Goal: Transaction & Acquisition: Book appointment/travel/reservation

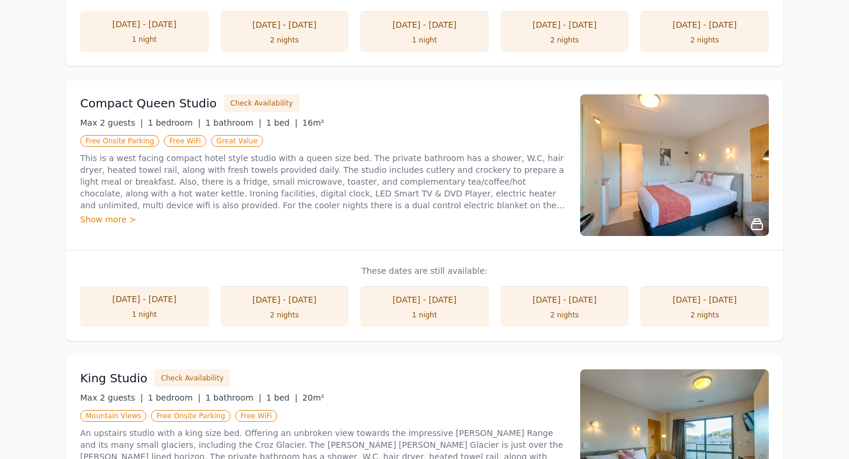
scroll to position [414, 0]
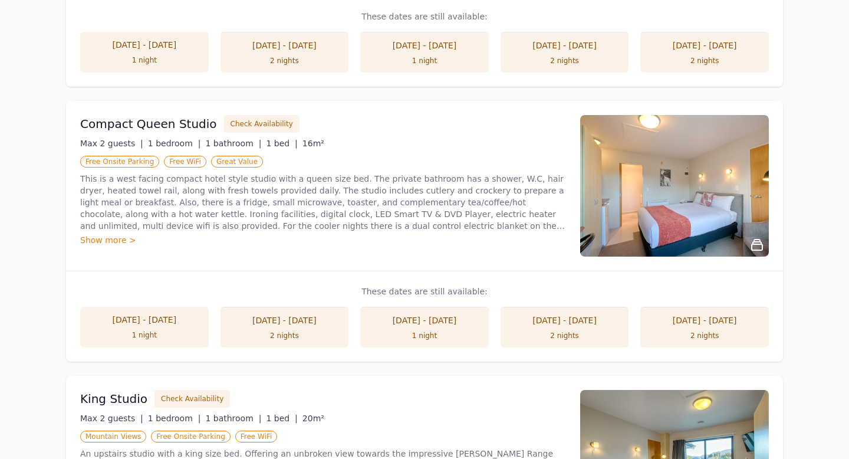
click at [713, 228] on img at bounding box center [674, 185] width 189 height 141
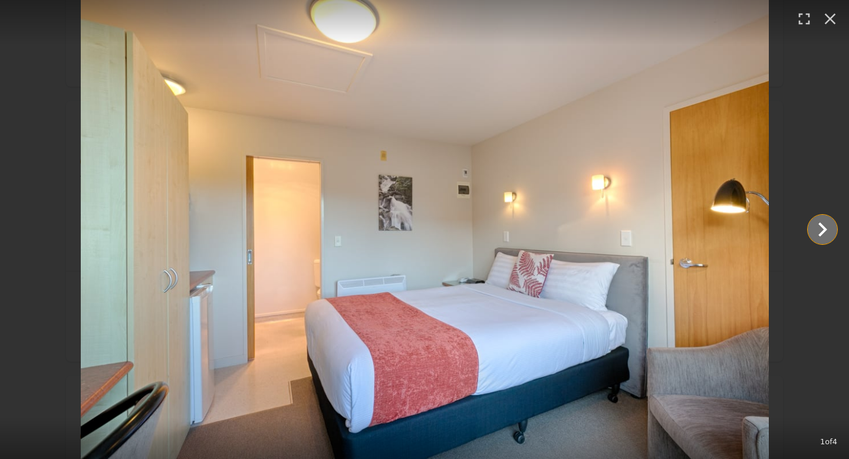
click at [814, 232] on icon "Show slide 2 of 4" at bounding box center [822, 229] width 28 height 28
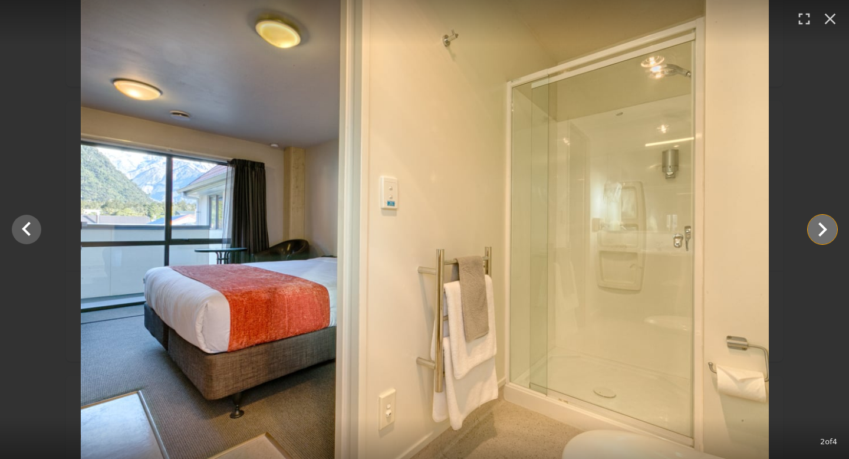
click at [814, 232] on icon "Show slide 3 of 4" at bounding box center [822, 229] width 28 height 28
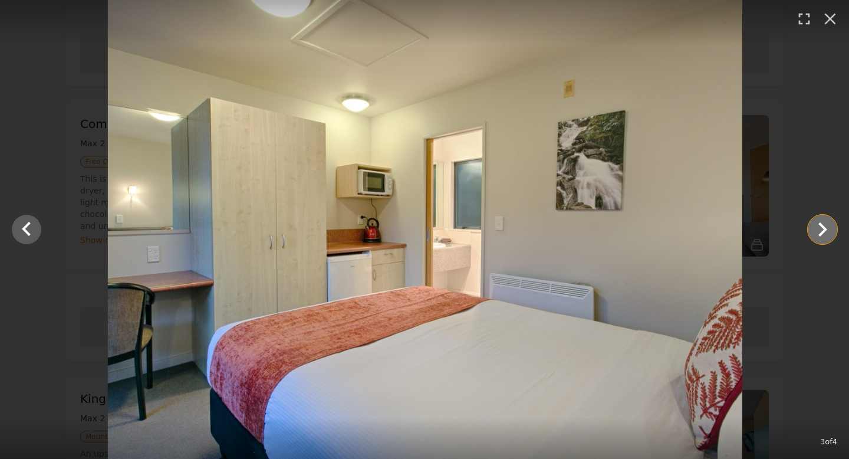
click at [814, 232] on icon "Show slide 4 of 4" at bounding box center [822, 229] width 28 height 28
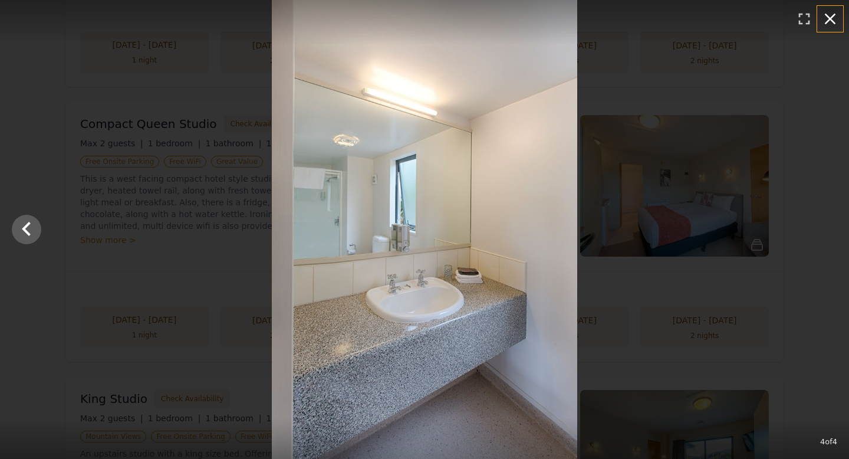
click at [829, 21] on icon "button" at bounding box center [830, 18] width 19 height 19
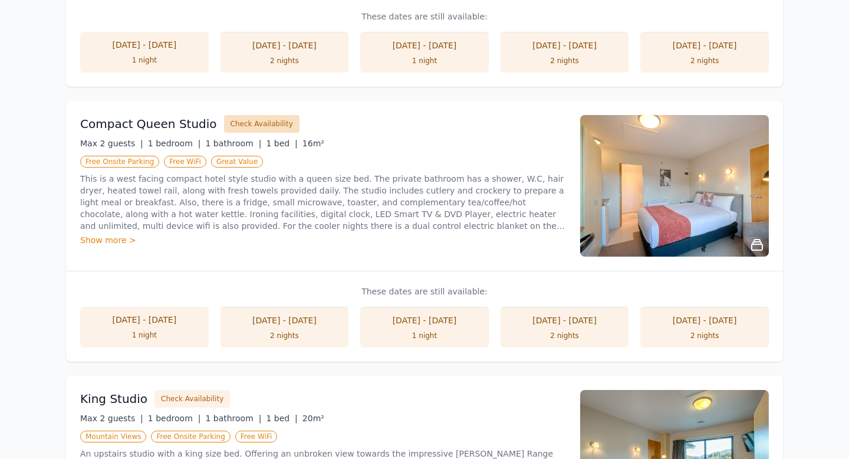
click at [249, 126] on button "Check Availability" at bounding box center [261, 124] width 75 height 18
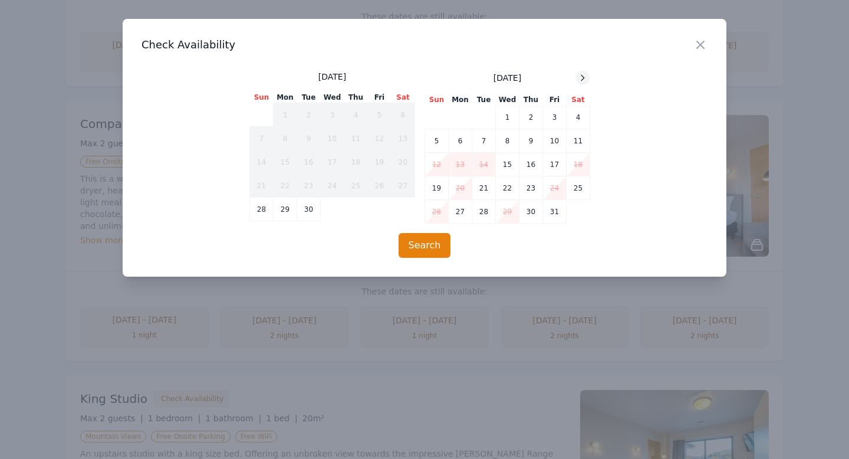
click at [583, 75] on icon at bounding box center [582, 77] width 9 height 9
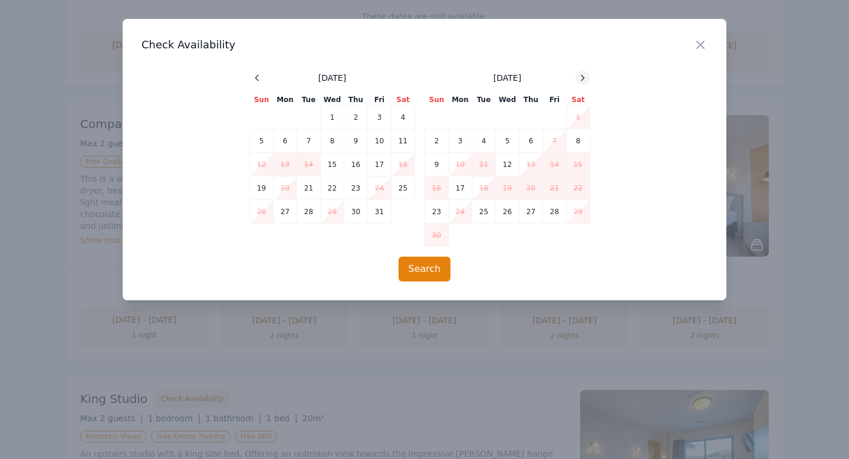
click at [583, 75] on icon at bounding box center [582, 77] width 9 height 9
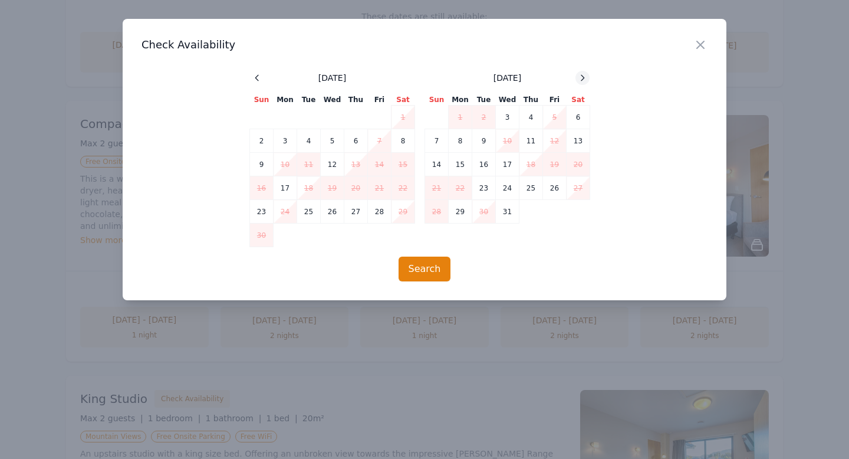
click at [583, 75] on icon at bounding box center [582, 77] width 9 height 9
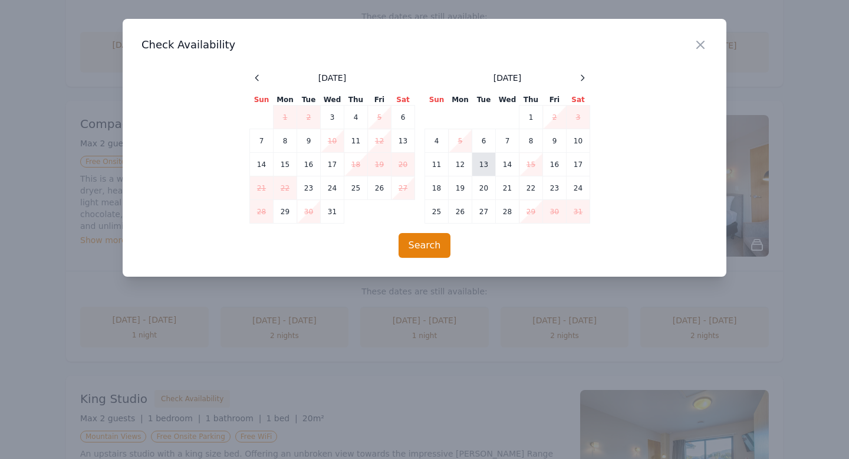
click at [486, 165] on td "13" at bounding box center [484, 165] width 24 height 24
click at [506, 167] on td "14" at bounding box center [508, 165] width 24 height 24
click at [426, 245] on button "Search" at bounding box center [425, 245] width 52 height 25
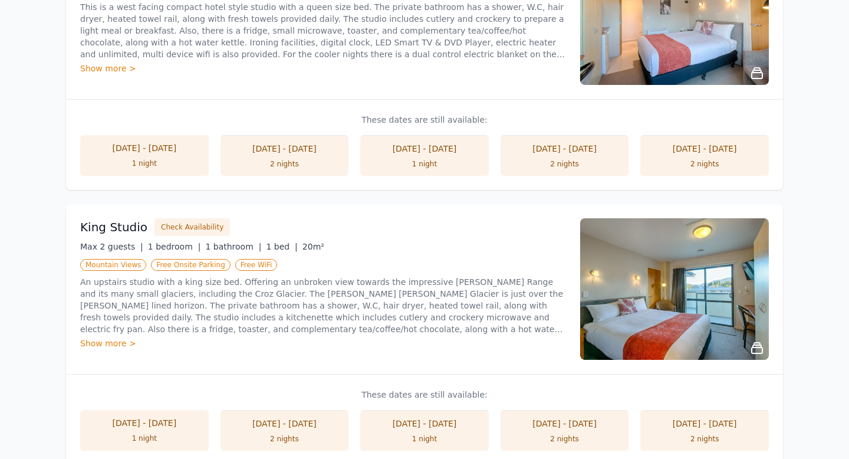
scroll to position [628, 0]
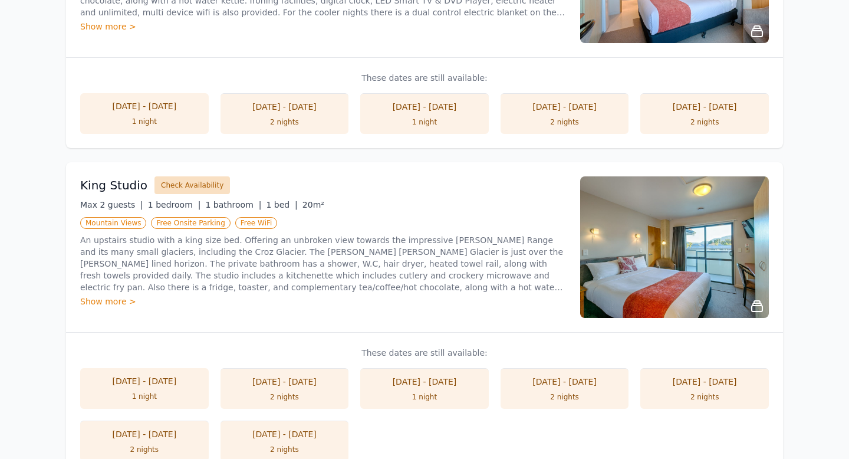
click at [208, 190] on button "Check Availability" at bounding box center [191, 185] width 75 height 18
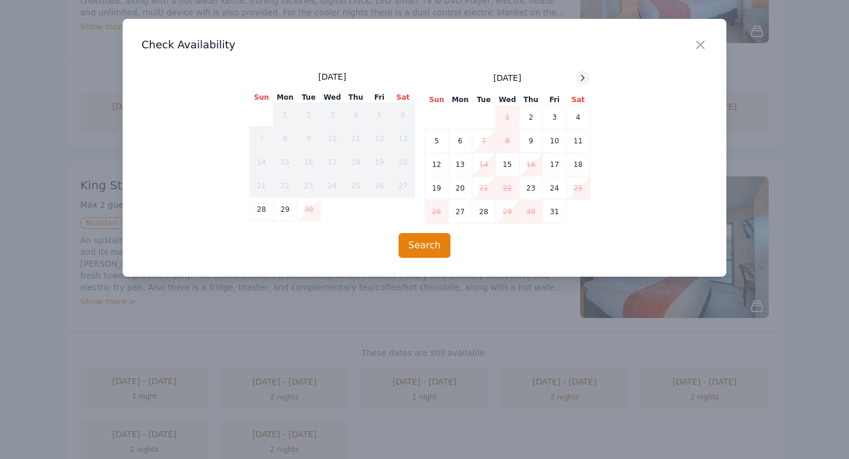
click at [582, 75] on icon at bounding box center [582, 77] width 3 height 5
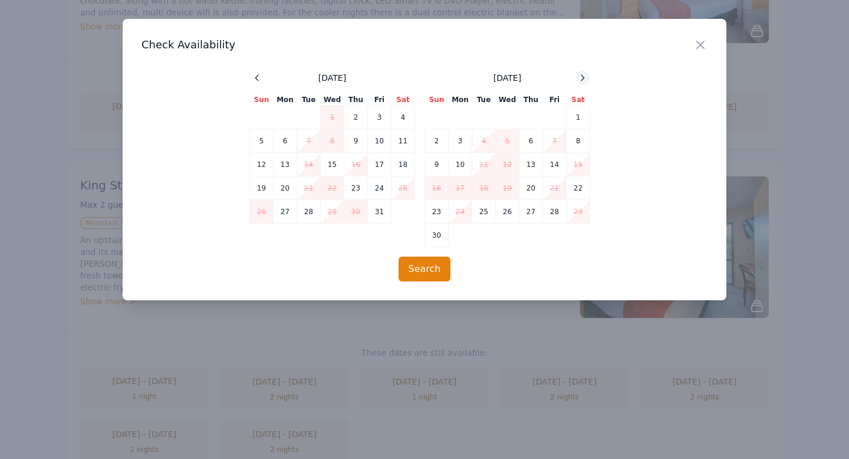
click at [582, 75] on icon at bounding box center [582, 77] width 3 height 5
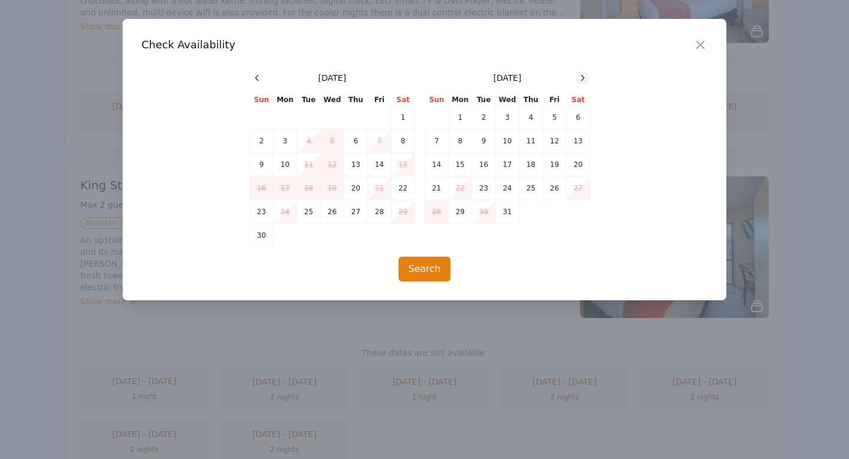
click at [582, 75] on icon at bounding box center [582, 77] width 3 height 5
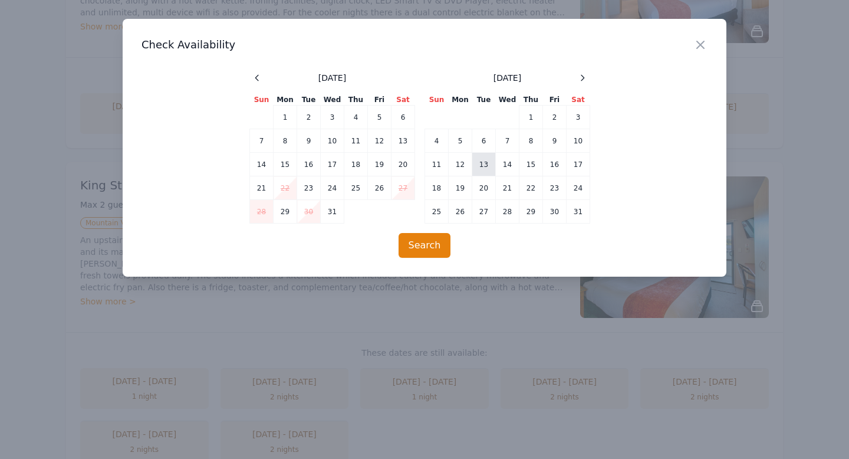
click at [486, 163] on td "13" at bounding box center [484, 165] width 24 height 24
click at [514, 162] on td "14" at bounding box center [508, 165] width 24 height 24
click at [422, 249] on button "Search" at bounding box center [425, 245] width 52 height 25
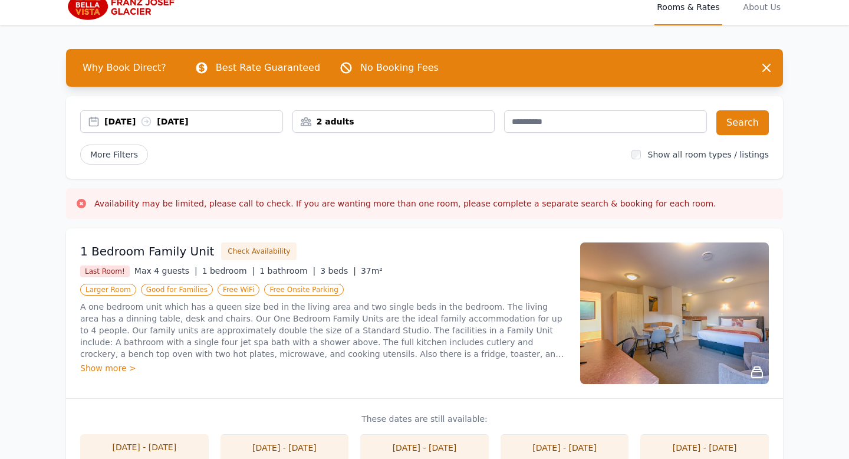
scroll to position [0, 0]
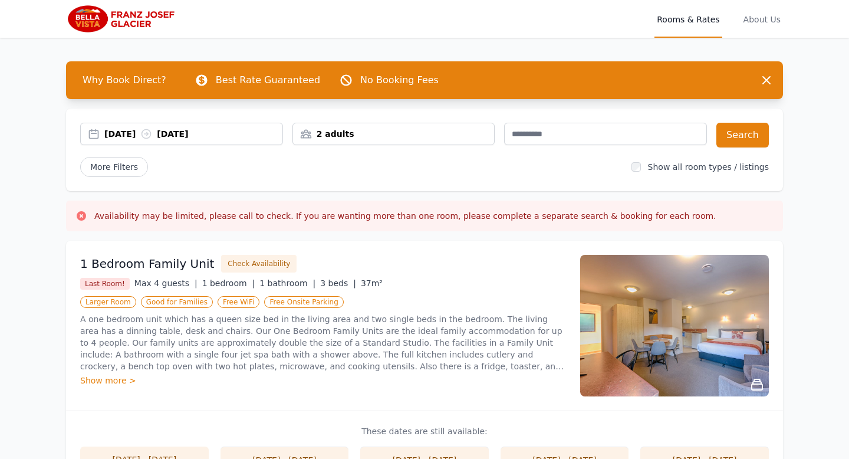
click at [692, 22] on span "Rooms & Rates" at bounding box center [687, 19] width 67 height 38
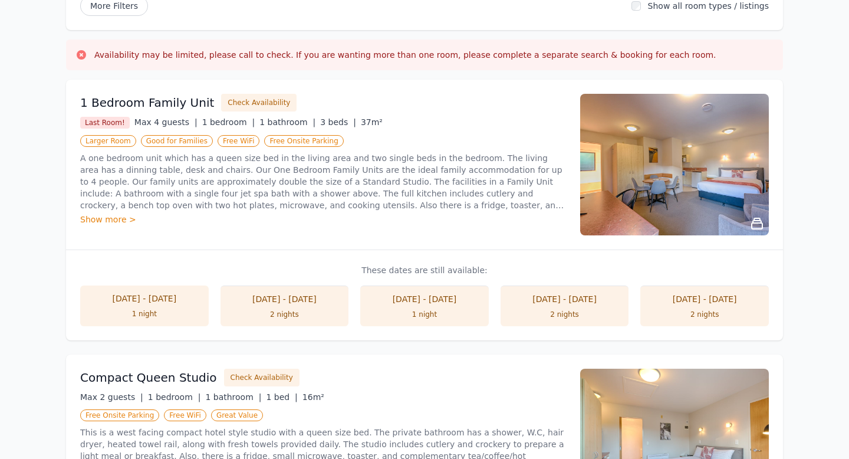
scroll to position [162, 0]
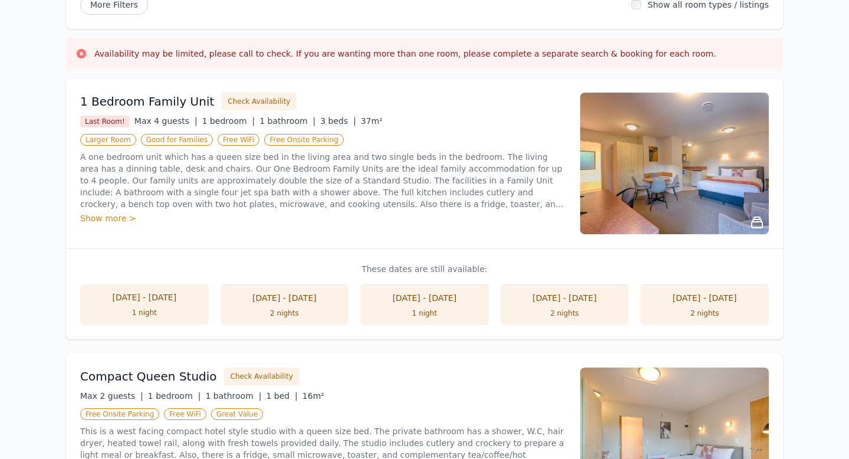
click at [571, 316] on div "2 nights" at bounding box center [564, 312] width 105 height 9
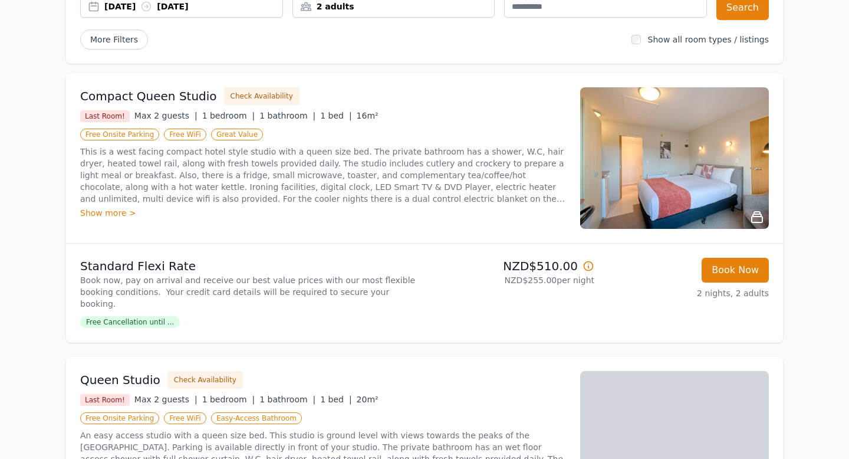
scroll to position [88, 0]
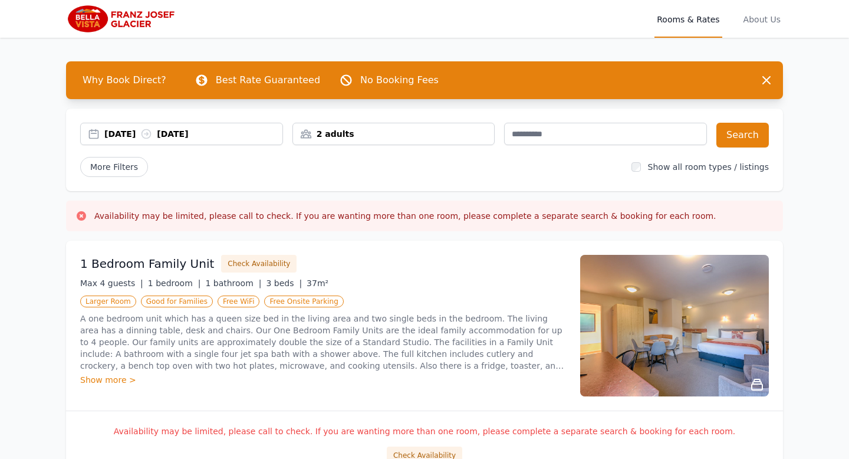
click at [124, 129] on div "28 Sep 2025 29 Sep 2025" at bounding box center [193, 134] width 178 height 12
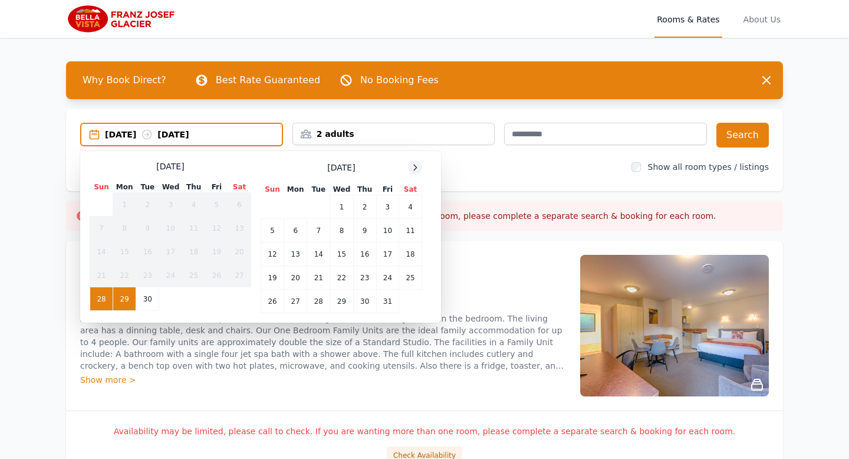
click at [415, 169] on icon at bounding box center [414, 167] width 9 height 9
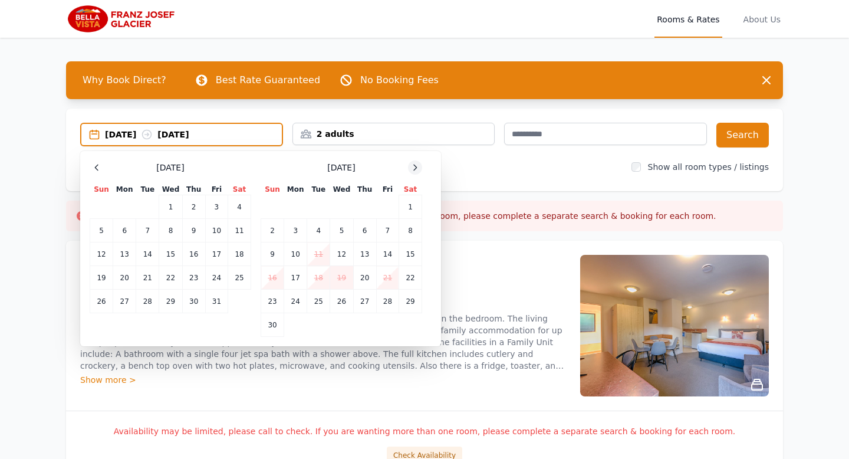
click at [415, 169] on icon at bounding box center [414, 167] width 9 height 9
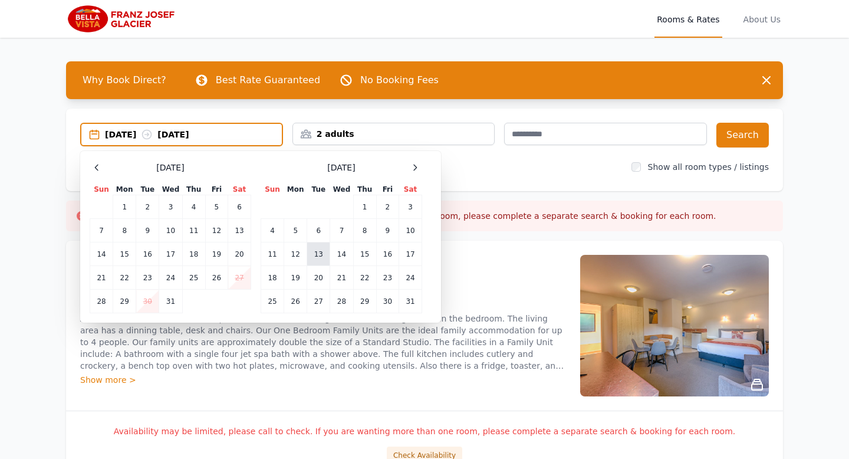
click at [324, 257] on td "13" at bounding box center [318, 254] width 23 height 24
click at [338, 255] on td "14" at bounding box center [341, 254] width 23 height 24
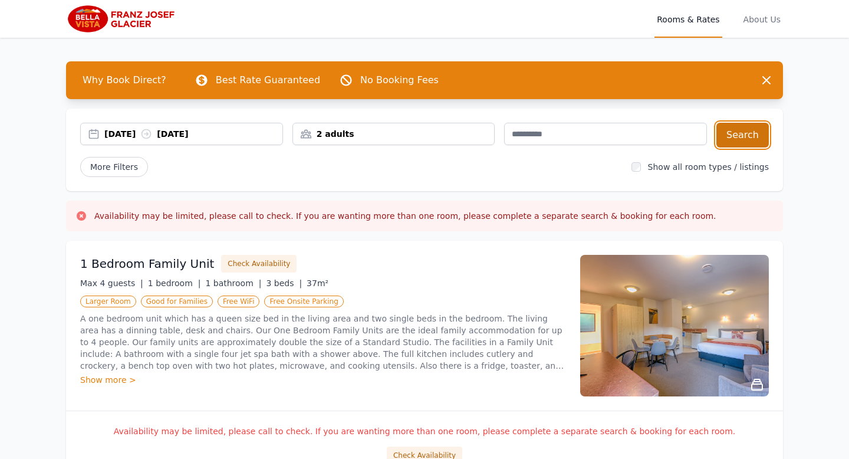
click at [744, 129] on button "Search" at bounding box center [742, 135] width 52 height 25
